Goal: Find specific page/section: Find specific page/section

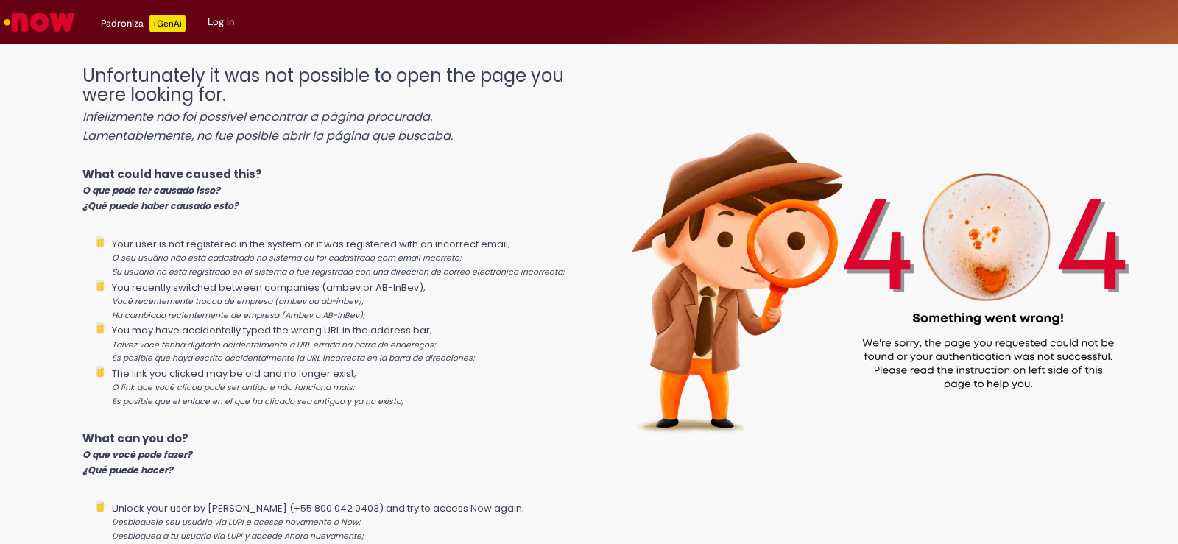
scroll to position [182, 0]
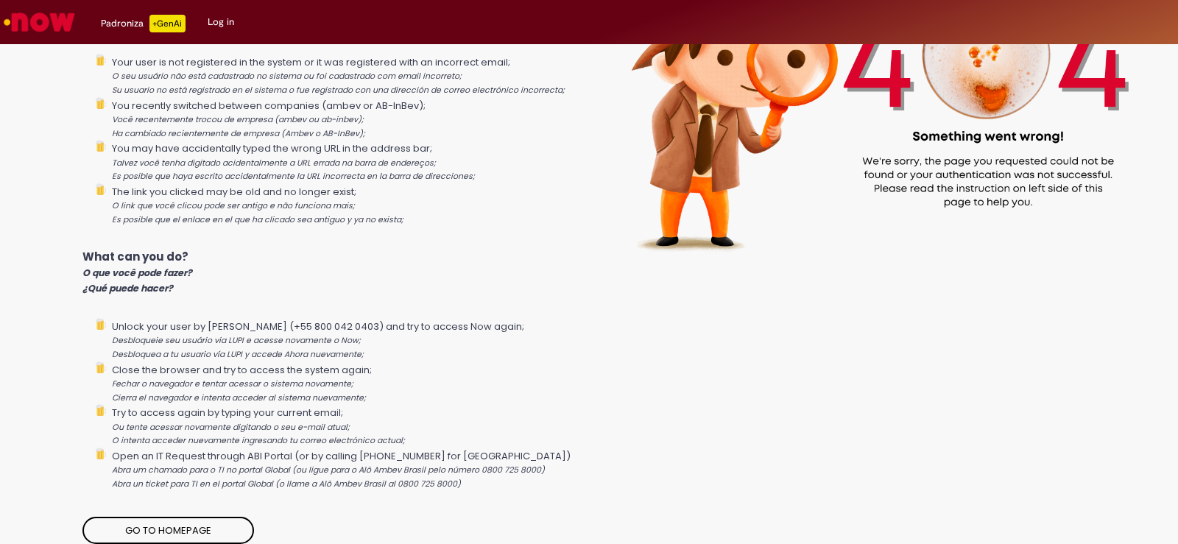
click at [222, 524] on link "Go to homepage" at bounding box center [168, 531] width 172 height 28
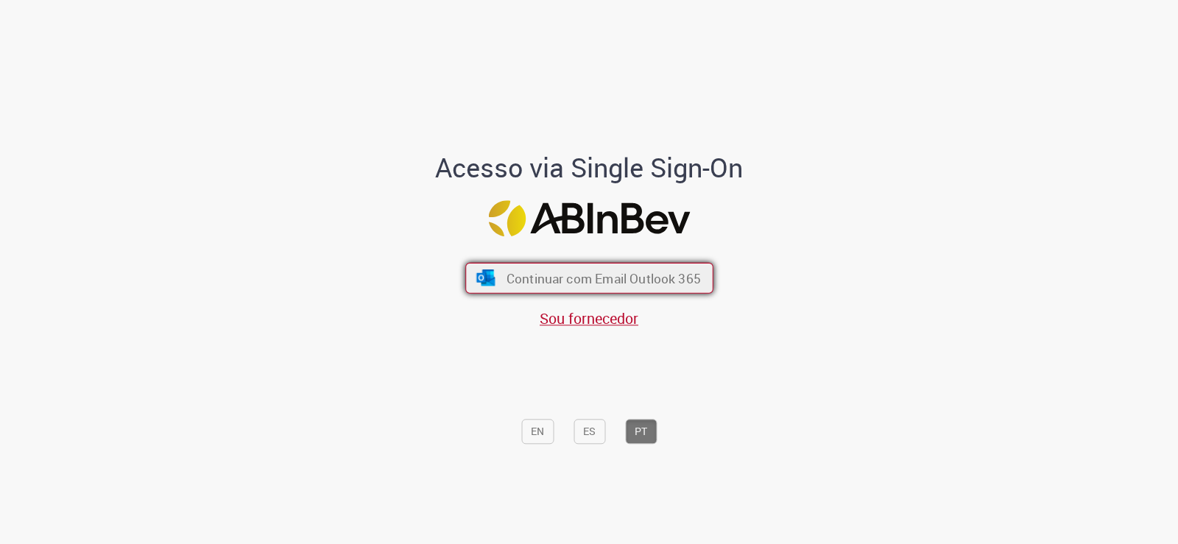
click at [626, 278] on span "Continuar com Email Outlook 365" at bounding box center [603, 278] width 194 height 17
